Goal: Task Accomplishment & Management: Complete application form

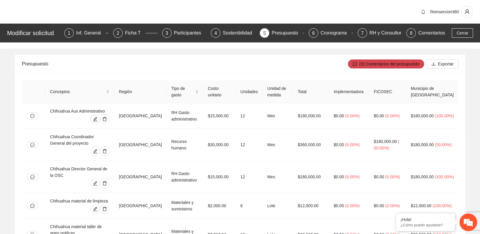
click at [464, 26] on div "Modificar solicitud 1 Inf. General 2 Ficha T 3 Participantes 4 Sostenibilidad 5…" at bounding box center [240, 33] width 480 height 19
click at [453, 33] on button "Cerrar" at bounding box center [462, 32] width 21 height 9
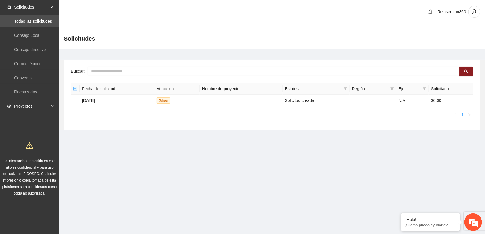
click at [49, 104] on div "Proyectos" at bounding box center [29, 106] width 59 height 12
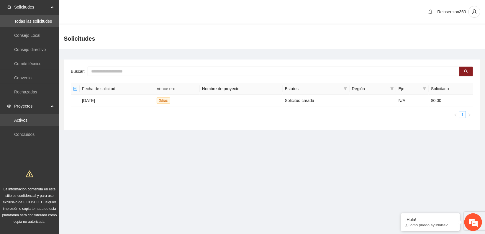
click at [26, 119] on link "Activos" at bounding box center [20, 120] width 13 height 5
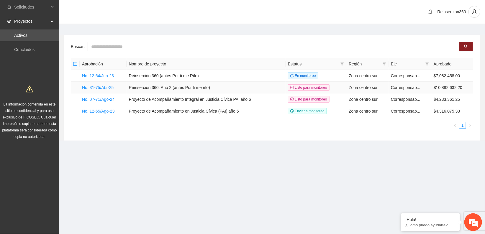
click at [172, 87] on td "Reinserción 360, Año 2 (antes Por ti me rifo)" at bounding box center [205, 88] width 159 height 12
click at [99, 86] on link "No. 31-75/Abr-25" at bounding box center [98, 87] width 32 height 5
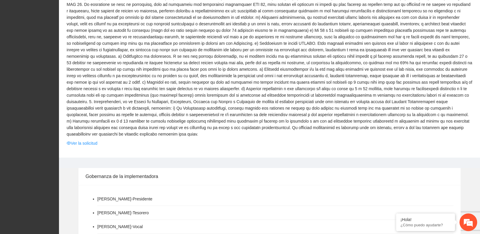
scroll to position [589, 0]
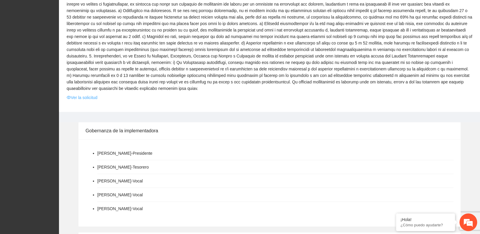
click at [82, 94] on link "Ver la solicitud" at bounding box center [82, 97] width 31 height 6
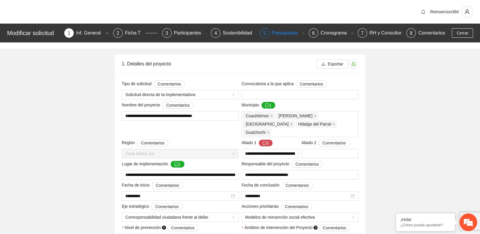
click at [280, 33] on div "Presupuesto" at bounding box center [286, 32] width 31 height 9
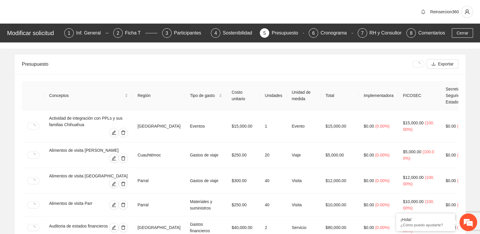
click at [334, 67] on div "Presupuesto" at bounding box center [217, 64] width 390 height 17
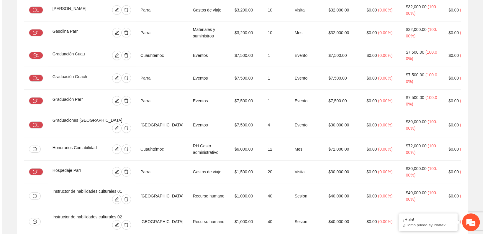
scroll to position [1126, 0]
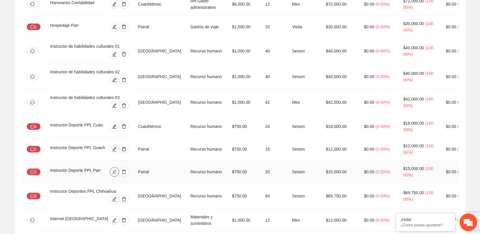
click at [117, 169] on icon "edit" at bounding box center [114, 171] width 5 height 5
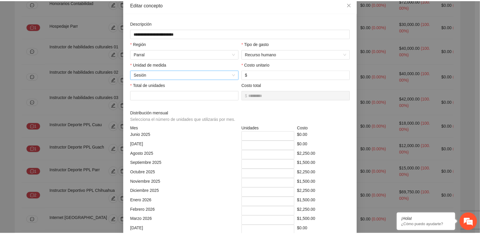
scroll to position [0, 0]
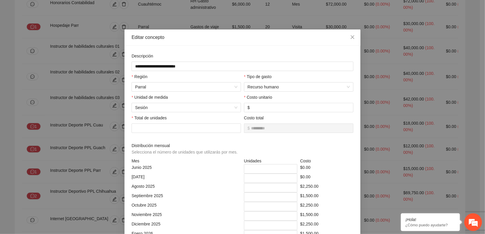
click at [80, 104] on div "**********" at bounding box center [242, 117] width 485 height 234
drag, startPoint x: 348, startPoint y: 36, endPoint x: 345, endPoint y: 38, distance: 3.4
click at [350, 36] on icon "close" at bounding box center [352, 37] width 5 height 5
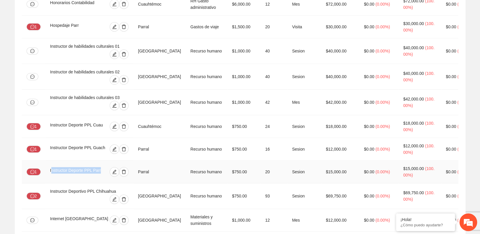
drag, startPoint x: 100, startPoint y: 95, endPoint x: 52, endPoint y: 100, distance: 48.3
click at [52, 167] on div "Instructor Deporte PPL Parr" at bounding box center [77, 171] width 55 height 9
drag, startPoint x: 52, startPoint y: 100, endPoint x: 58, endPoint y: 98, distance: 6.3
drag, startPoint x: 58, startPoint y: 98, endPoint x: 106, endPoint y: 94, distance: 48.5
click at [107, 167] on div at bounding box center [116, 171] width 23 height 9
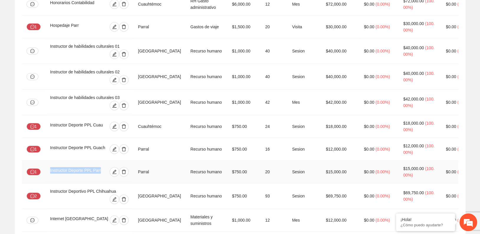
drag, startPoint x: 102, startPoint y: 95, endPoint x: 47, endPoint y: 98, distance: 54.9
click at [47, 161] on td "Instructor Deporte PPL Parr" at bounding box center [89, 172] width 88 height 23
drag, startPoint x: 47, startPoint y: 98, endPoint x: 52, endPoint y: 97, distance: 4.8
copy div "Instructor Deporte PPL Parr"
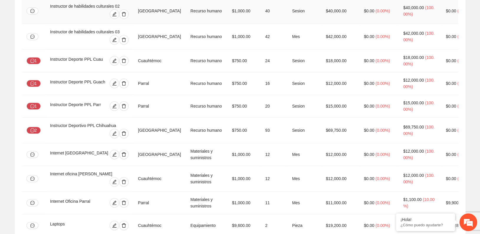
scroll to position [1192, 0]
click at [113, 104] on span "edit" at bounding box center [114, 106] width 9 height 5
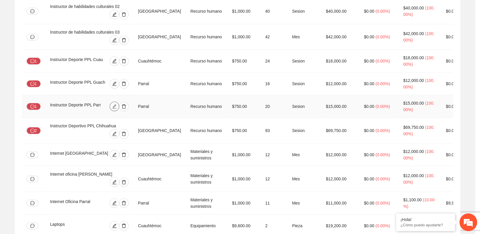
type input "**********"
type input "***"
type input "**"
type input "*"
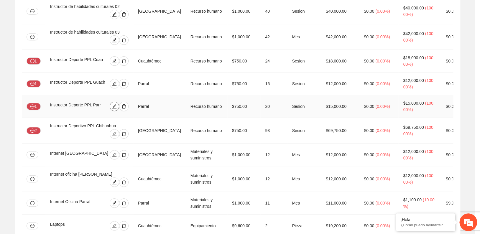
type input "*"
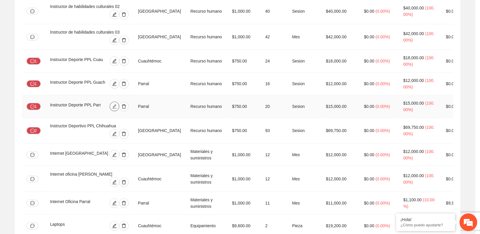
type input "*"
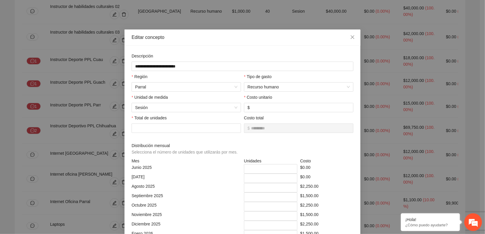
click at [153, 72] on div "**********" at bounding box center [242, 195] width 225 height 284
click at [350, 36] on icon "close" at bounding box center [352, 37] width 5 height 5
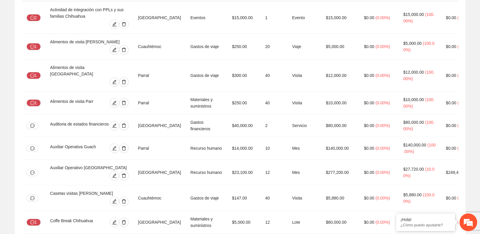
scroll to position [0, 0]
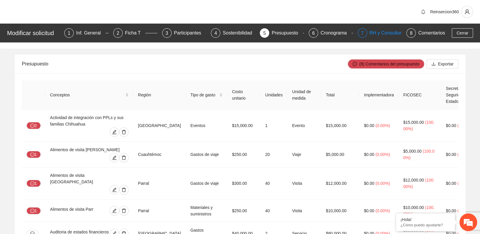
click at [373, 32] on div "RH y Consultores" at bounding box center [390, 32] width 42 height 9
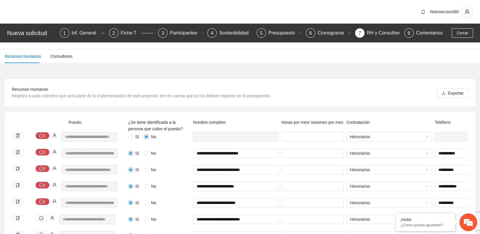
click at [348, 17] on div "Reinsercion360" at bounding box center [240, 12] width 480 height 24
click at [335, 14] on div "Reinsercion360" at bounding box center [240, 12] width 480 height 24
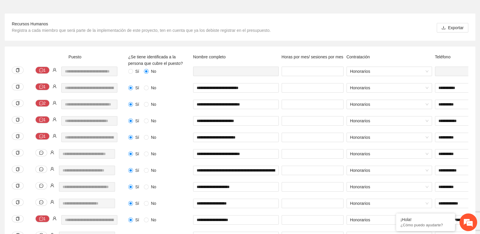
scroll to position [0, 2]
click at [114, 80] on div "**********" at bounding box center [69, 75] width 119 height 17
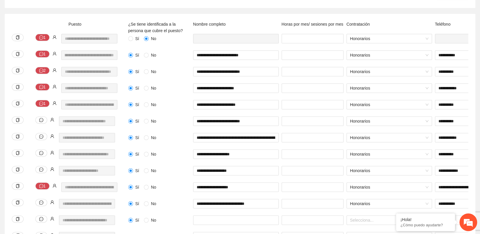
scroll to position [0, 20]
click at [118, 115] on div "**********" at bounding box center [69, 108] width 119 height 17
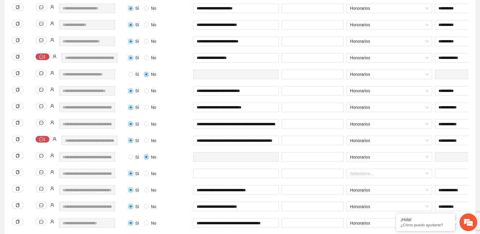
scroll to position [0, 0]
click at [224, 67] on div "**********" at bounding box center [240, 170] width 456 height 954
click at [146, 73] on div "**********" at bounding box center [240, 170] width 456 height 954
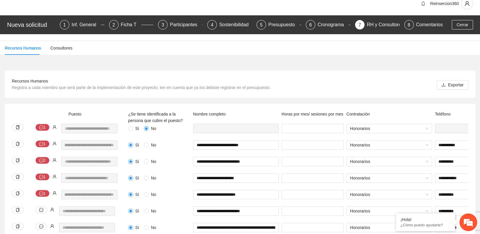
scroll to position [0, 0]
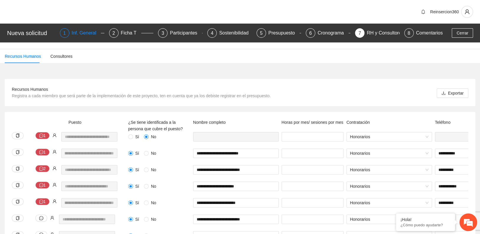
click at [81, 35] on div "Inf. General" at bounding box center [86, 32] width 29 height 9
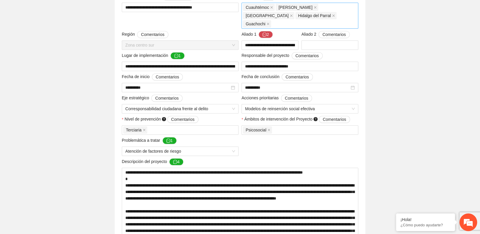
scroll to position [98, 0]
